Goal: Understand process/instructions

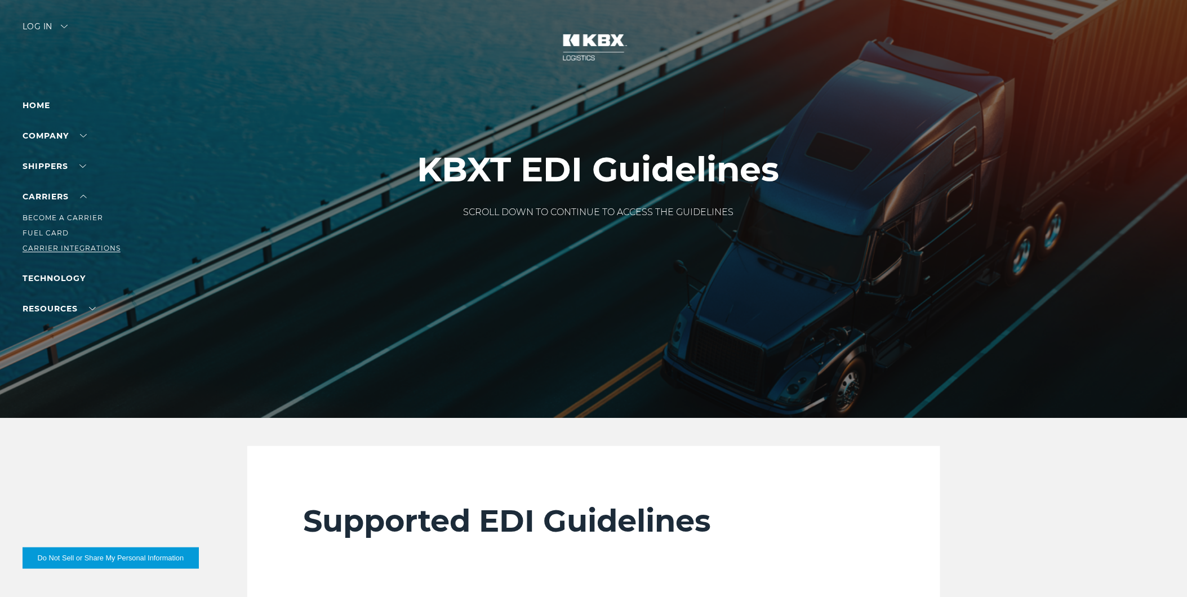
click at [63, 246] on link "Carrier Integrations" at bounding box center [72, 248] width 98 height 8
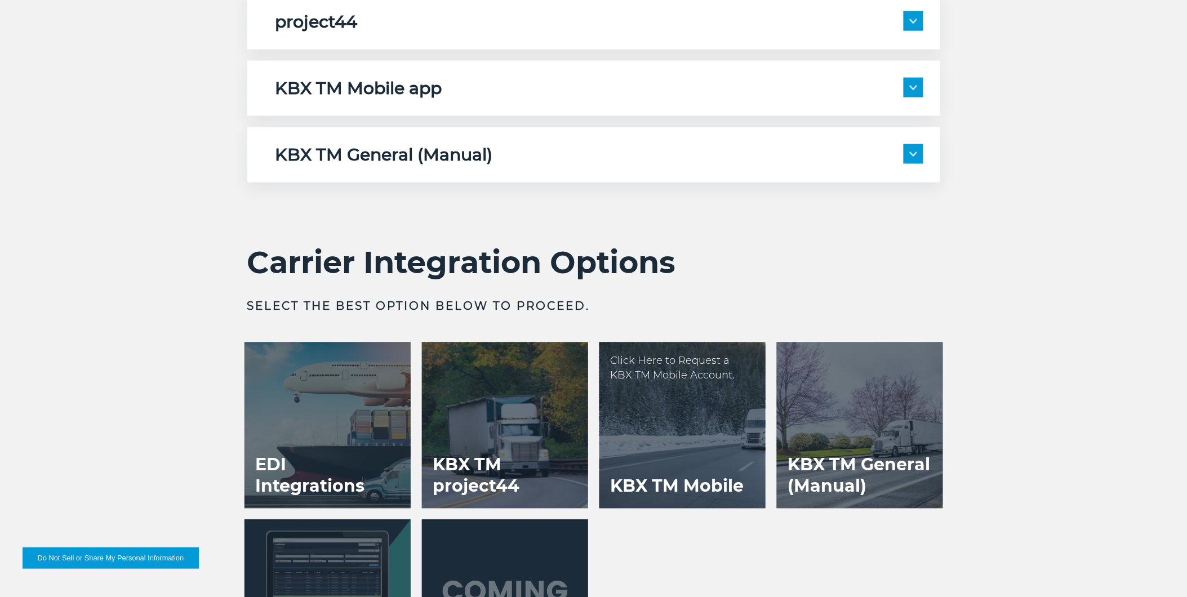
scroll to position [2316, 0]
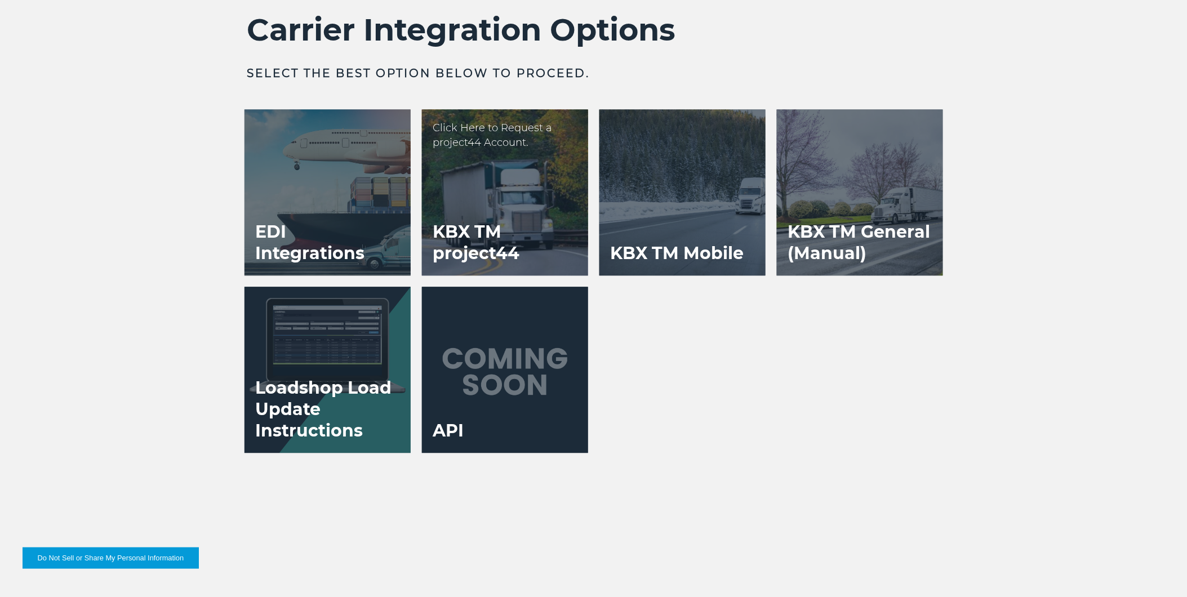
click at [491, 189] on div at bounding box center [505, 192] width 166 height 166
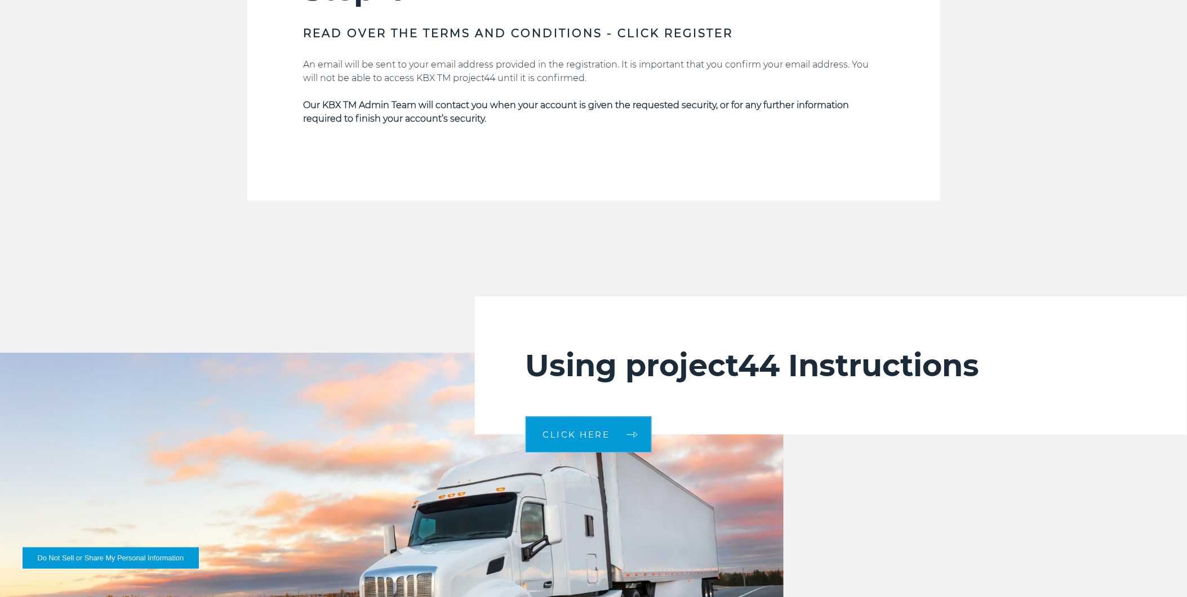
scroll to position [2316, 0]
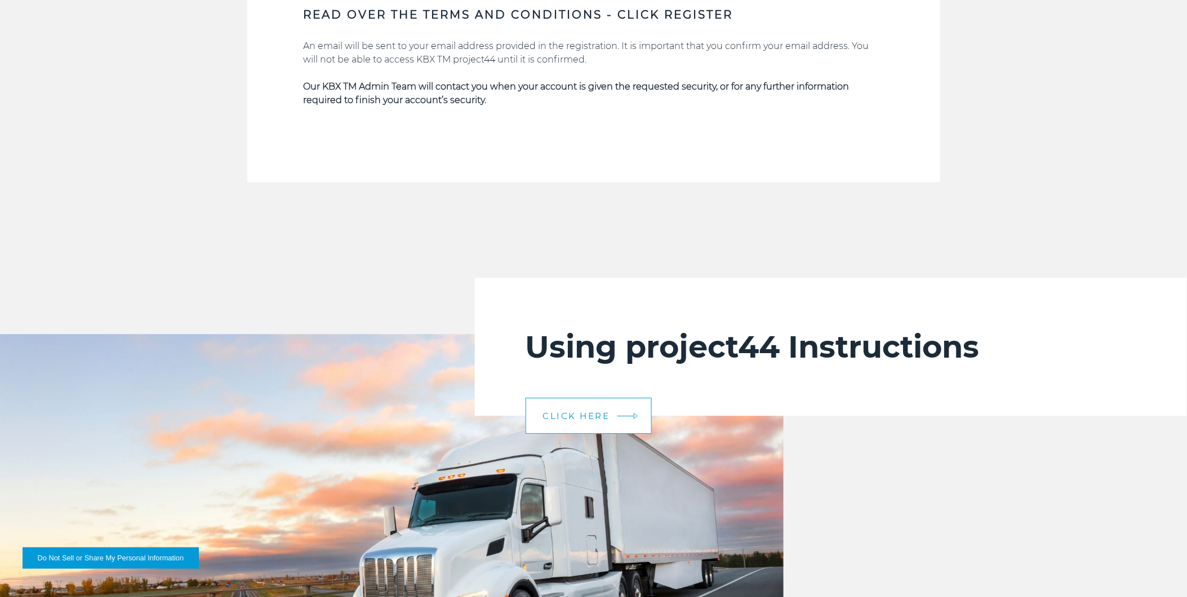
click at [578, 404] on link "CLICK HERE" at bounding box center [589, 416] width 126 height 36
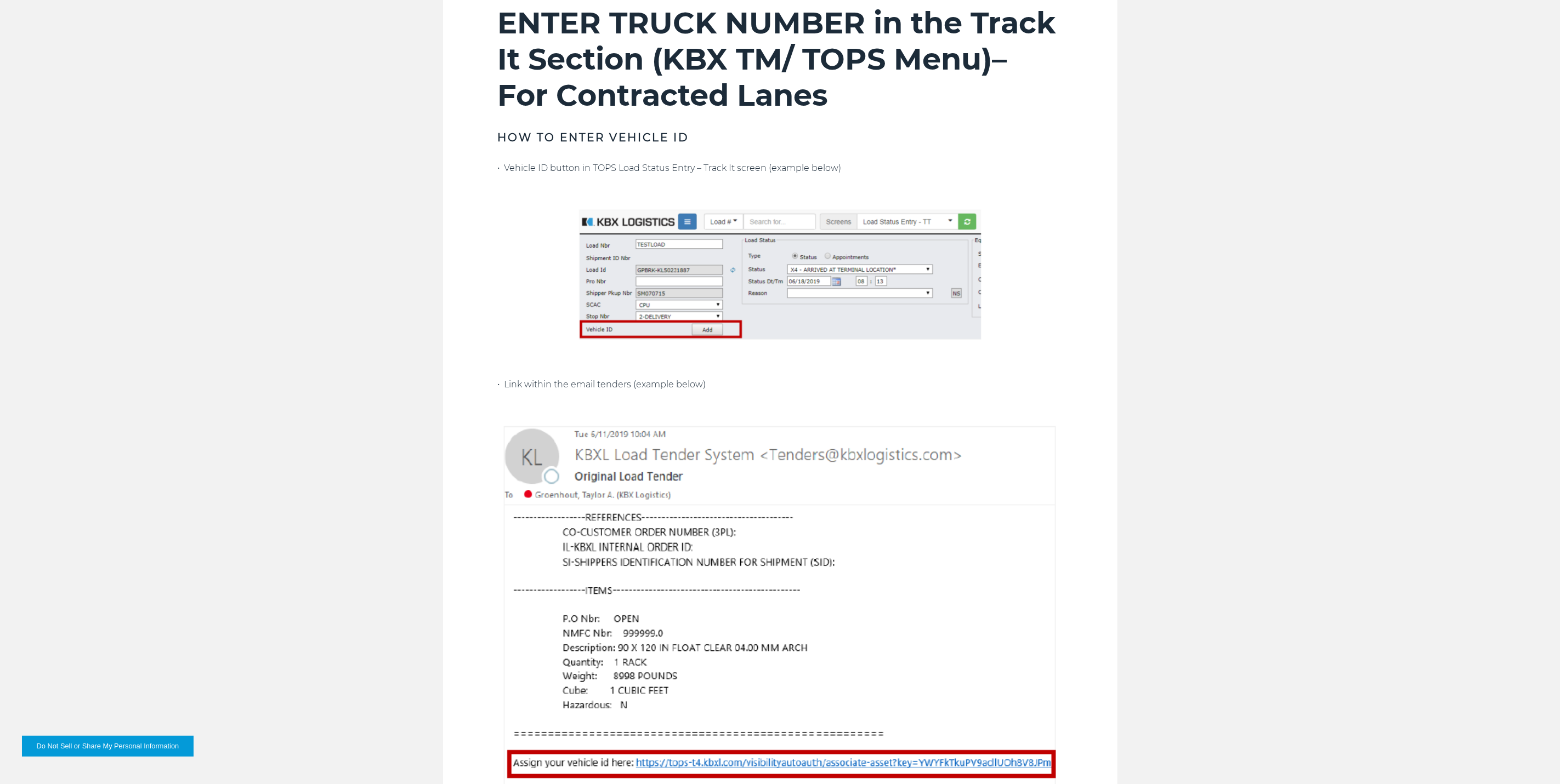
scroll to position [916, 0]
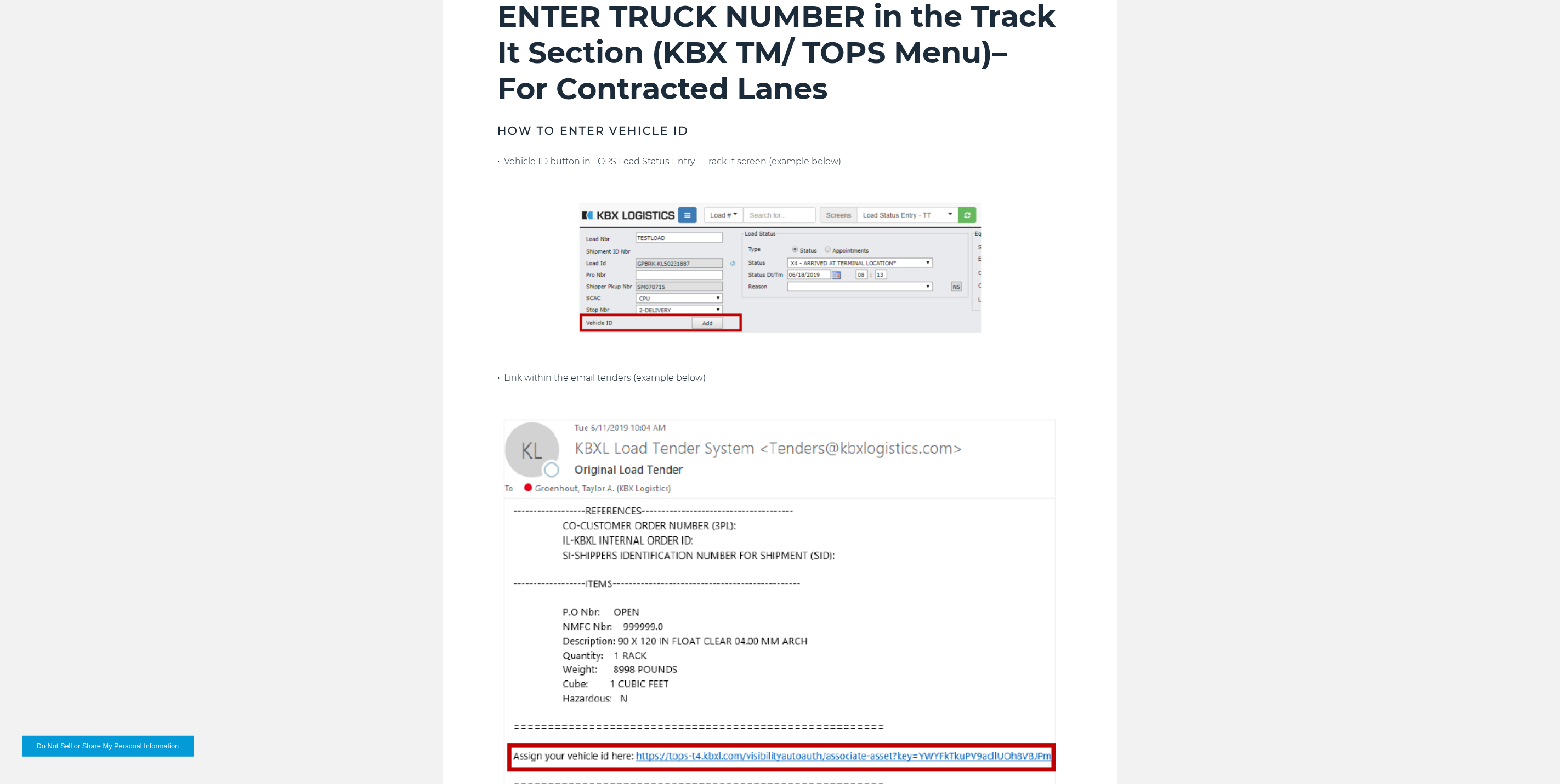
click at [961, 382] on p "• Link within the email tenders (example below)" at bounding box center [780, 378] width 564 height 14
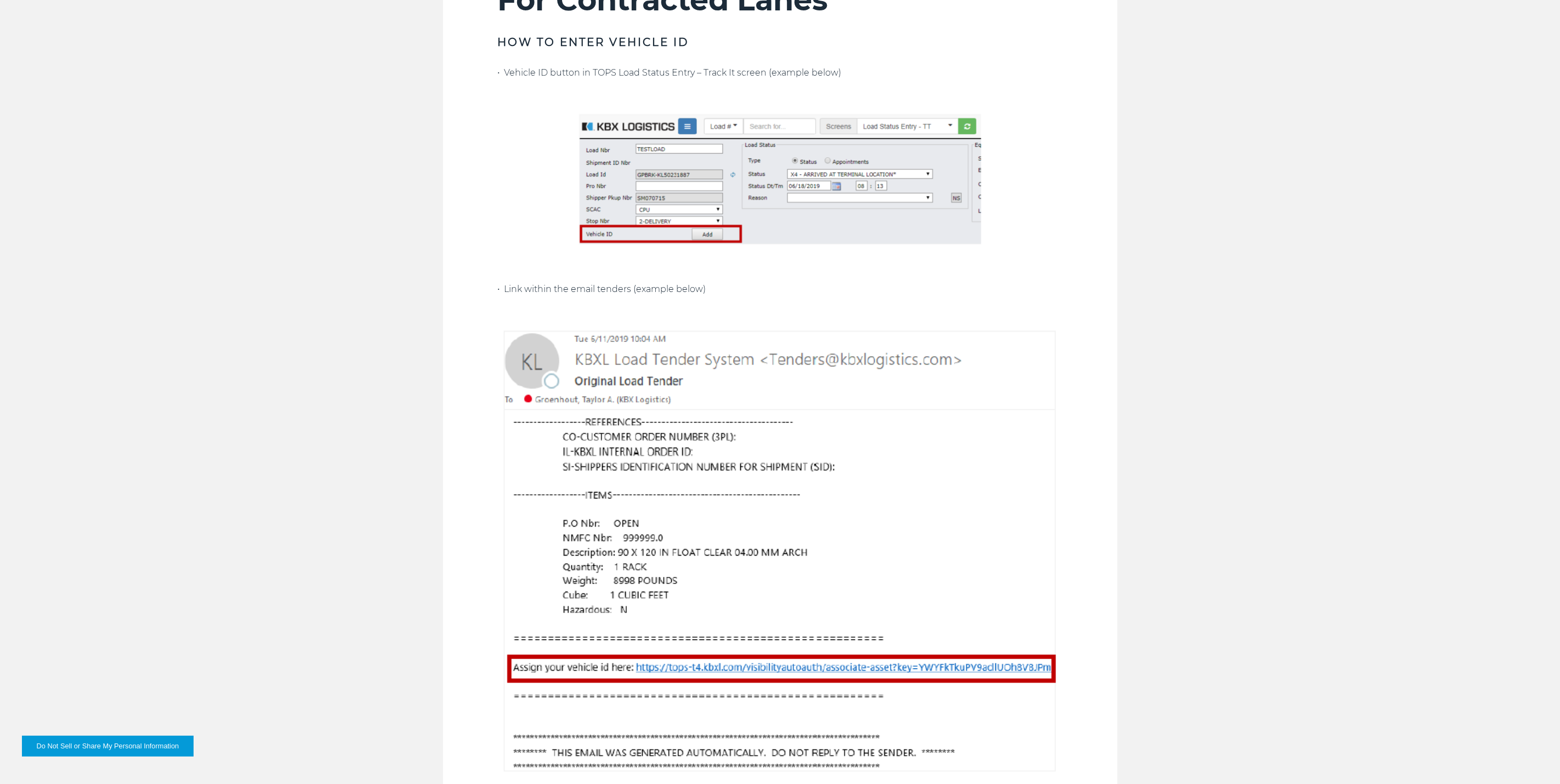
scroll to position [971, 0]
